Goal: Task Accomplishment & Management: Manage account settings

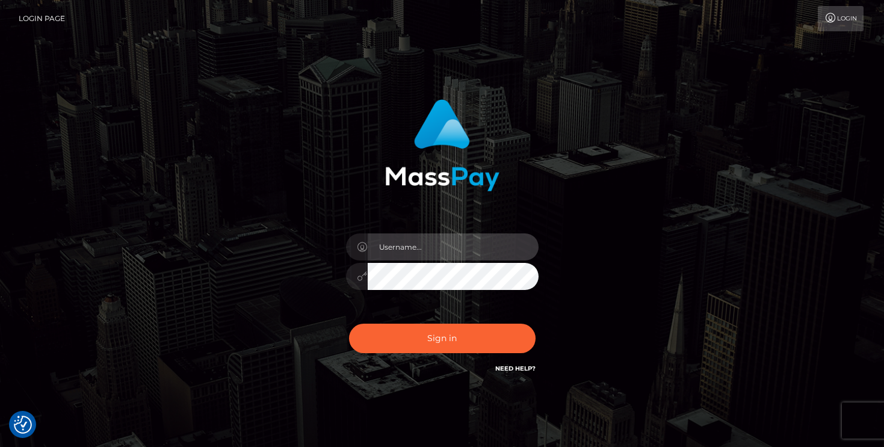
type input "mariolabugaj"
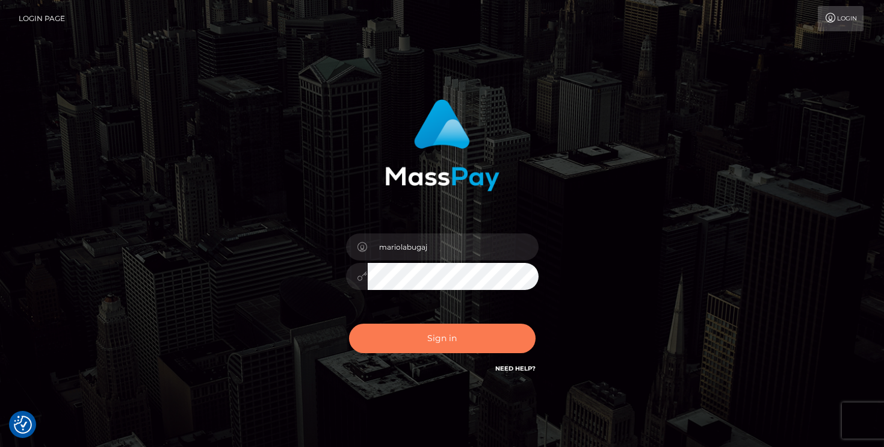
click at [437, 336] on button "Sign in" at bounding box center [442, 338] width 186 height 29
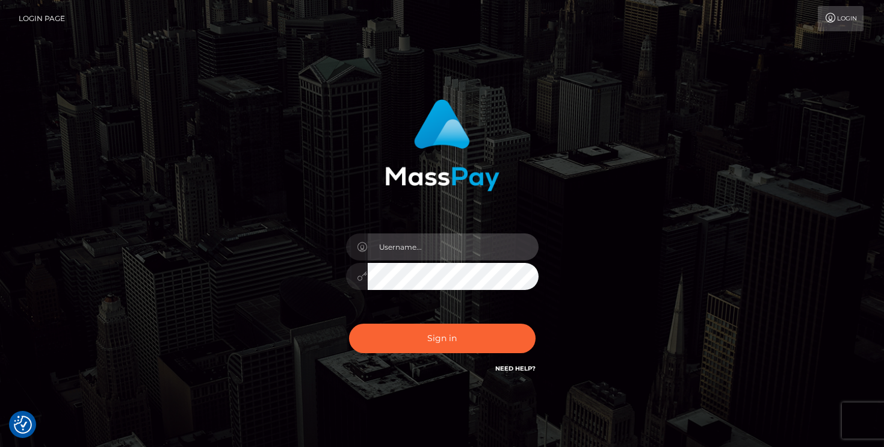
type input "mariolabugaj"
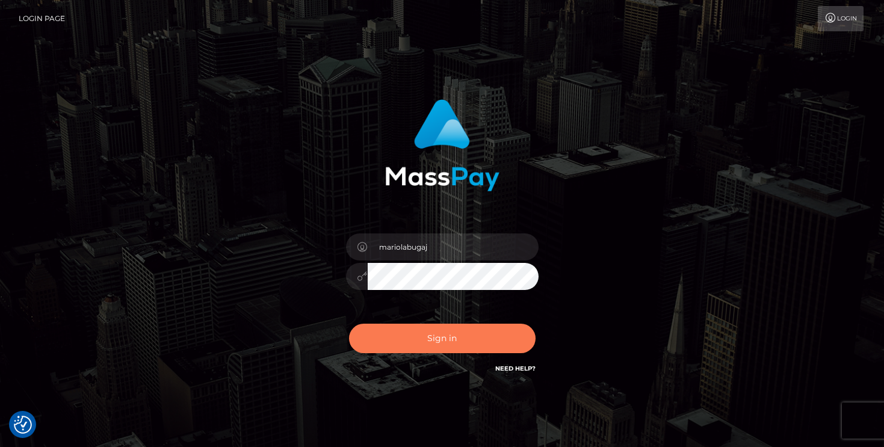
click at [441, 343] on button "Sign in" at bounding box center [442, 338] width 186 height 29
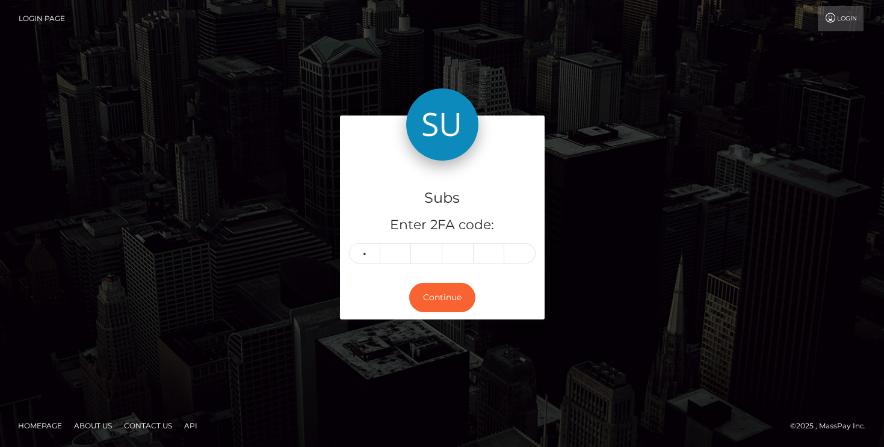
type input "1"
type input "6"
type input "9"
type input "5"
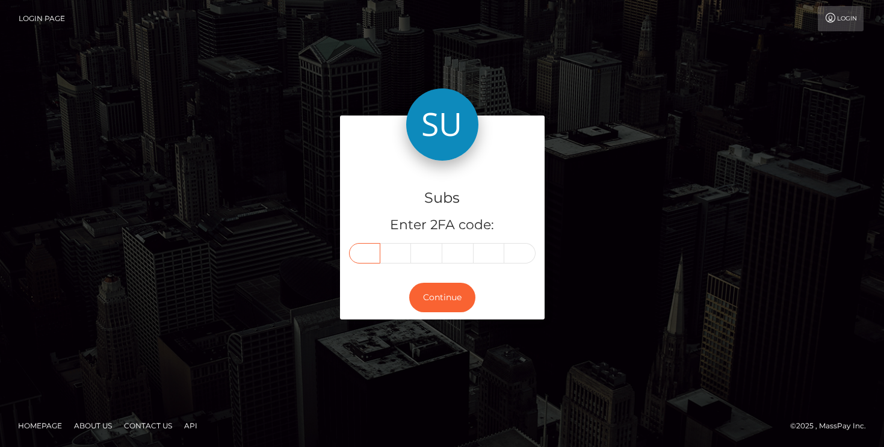
type input "1"
type input "8"
type input "6"
type input "9"
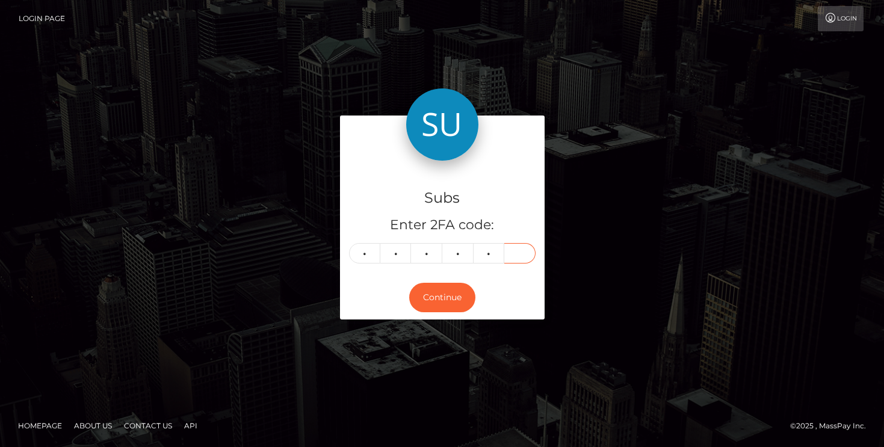
type input "5"
